Goal: Find specific page/section: Find specific page/section

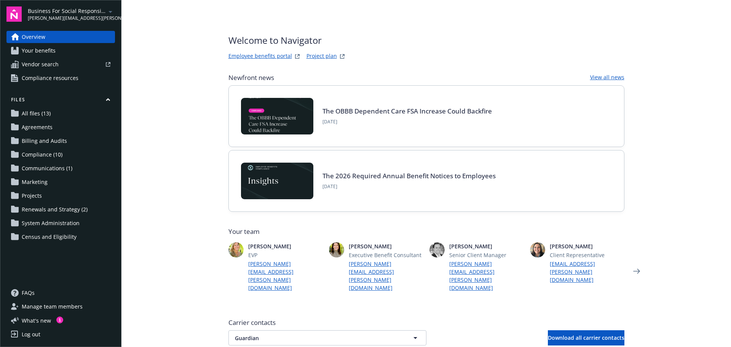
scroll to position [190, 0]
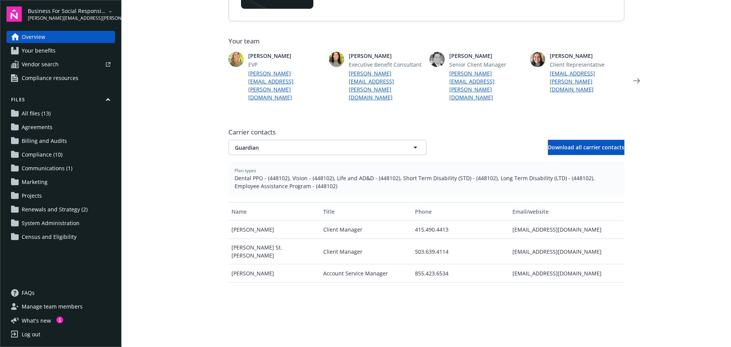
click at [46, 151] on span "Compliance (10)" at bounding box center [42, 154] width 41 height 12
